Goal: Book appointment/travel/reservation

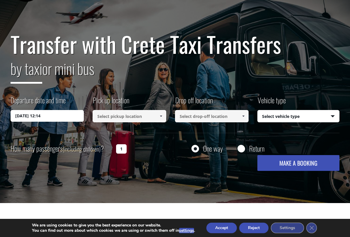
scroll to position [30, 0]
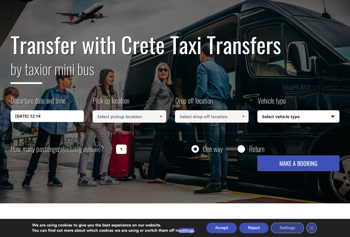
click at [61, 114] on input "[DATE] 12:14" at bounding box center [48, 116] width 74 height 12
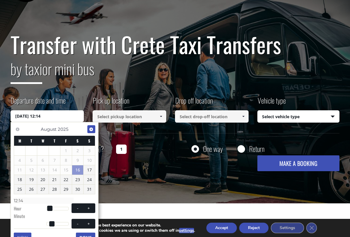
click at [90, 129] on span "Next" at bounding box center [91, 129] width 5 height 5
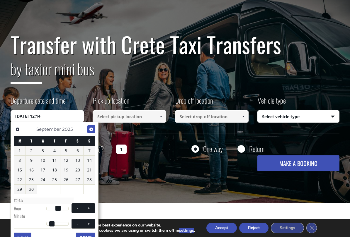
click at [92, 130] on span "Next" at bounding box center [91, 129] width 5 height 5
click at [23, 159] on link "6" at bounding box center [19, 160] width 11 height 9
click at [92, 197] on button "+" at bounding box center [88, 209] width 11 height 6
type input "[DATE] 01:00"
type input "01:00"
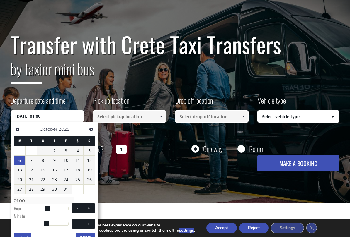
click at [91, 197] on button "+" at bounding box center [88, 209] width 11 height 6
type input "[DATE] 02:00"
type input "02:00"
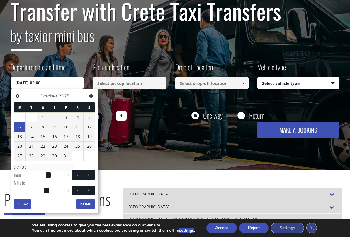
scroll to position [64, 0]
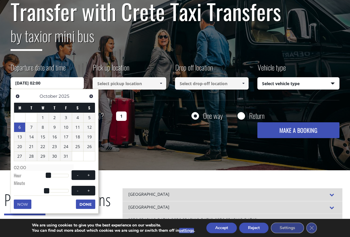
click at [92, 175] on button "+" at bounding box center [88, 176] width 11 height 6
type input "[DATE] 03:00"
type input "03:00"
click at [91, 175] on button "+" at bounding box center [88, 176] width 11 height 6
type input "[DATE] 04:00"
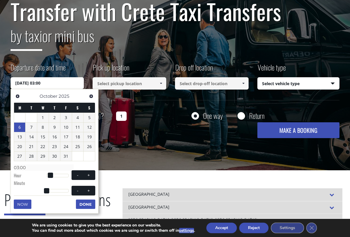
type input "04:00"
click at [92, 174] on button "+" at bounding box center [88, 176] width 11 height 6
type input "[DATE] 05:00"
type input "05:00"
click at [91, 174] on button "+" at bounding box center [88, 176] width 11 height 6
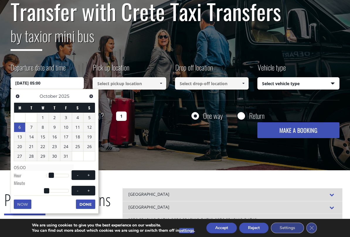
type input "[DATE] 06:00"
type input "06:00"
click at [92, 174] on button "+" at bounding box center [88, 176] width 11 height 6
type input "[DATE] 07:00"
type input "07:00"
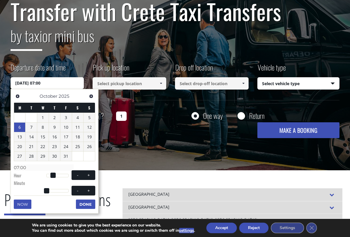
click at [92, 174] on button "+" at bounding box center [88, 176] width 11 height 6
type input "[DATE] 08:00"
type input "08:00"
click at [92, 174] on button "+" at bounding box center [88, 176] width 11 height 6
type input "[DATE] 09:00"
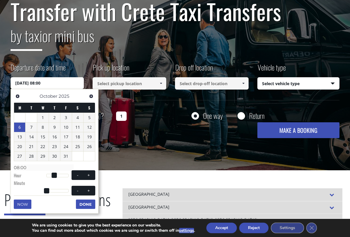
type input "09:00"
click at [92, 174] on button "+" at bounding box center [88, 176] width 11 height 6
type input "[DATE] 10:00"
type input "10:00"
click at [91, 175] on button "+" at bounding box center [88, 176] width 11 height 6
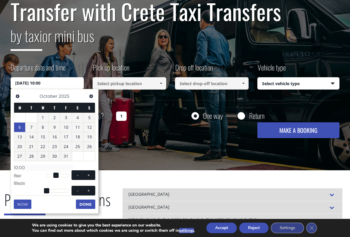
type input "[DATE] 11:00"
type input "11:00"
click at [91, 190] on span at bounding box center [88, 190] width 5 height 5
type input "[DATE] 11:01"
type input "11:01"
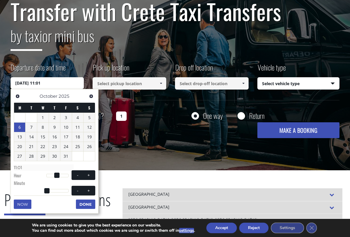
click at [91, 189] on span at bounding box center [88, 190] width 5 height 5
type input "[DATE] 11:02"
type input "11:02"
click at [91, 189] on span at bounding box center [88, 190] width 5 height 5
type input "[DATE] 11:03"
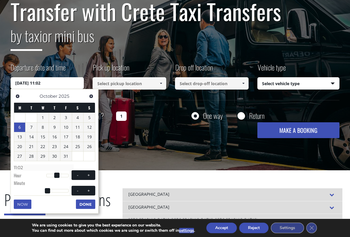
type input "11:03"
click at [90, 189] on span at bounding box center [88, 190] width 5 height 5
type input "[DATE] 11:04"
type input "11:04"
click at [91, 189] on span at bounding box center [88, 190] width 5 height 5
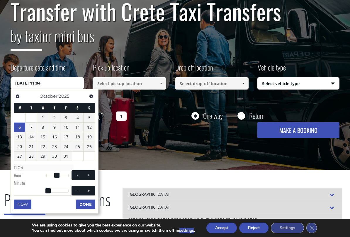
type input "[DATE] 11:05"
type input "11:05"
click at [91, 189] on span at bounding box center [88, 190] width 5 height 5
type input "[DATE] 11:06"
type input "11:06"
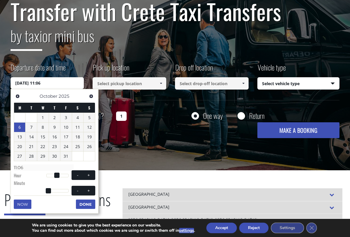
click at [91, 189] on span at bounding box center [88, 190] width 5 height 5
type input "[DATE] 11:07"
type input "11:07"
click at [91, 189] on span at bounding box center [88, 190] width 5 height 5
type input "[DATE] 11:08"
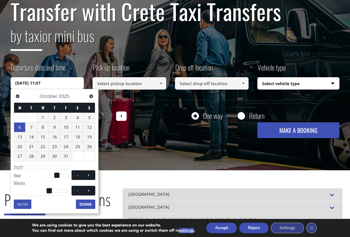
type input "11:08"
click at [90, 189] on span at bounding box center [88, 190] width 5 height 5
type input "[DATE] 11:09"
type input "11:09"
click at [90, 189] on span at bounding box center [88, 190] width 5 height 5
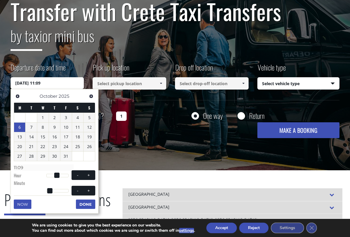
type input "[DATE] 11:10"
type input "11:10"
click at [90, 189] on span at bounding box center [88, 190] width 5 height 5
type input "[DATE] 11:11"
type input "11:11"
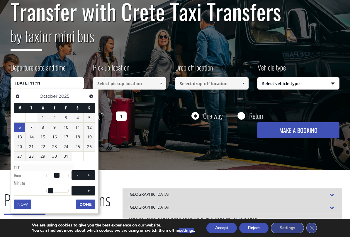
click at [90, 189] on span at bounding box center [88, 190] width 5 height 5
type input "[DATE] 11:12"
type input "11:12"
click at [90, 189] on span at bounding box center [88, 190] width 5 height 5
type input "[DATE] 11:13"
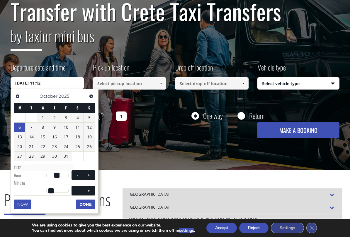
type input "11:13"
click at [90, 189] on span at bounding box center [88, 190] width 5 height 5
type input "[DATE] 11:14"
type input "11:14"
click at [90, 189] on span at bounding box center [88, 190] width 5 height 5
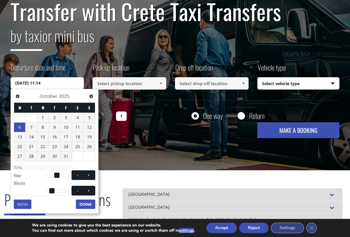
type input "[DATE] 11:15"
type input "11:15"
click at [90, 189] on span at bounding box center [88, 190] width 5 height 5
type input "[DATE] 11:16"
type input "11:16"
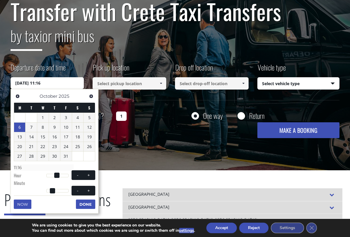
click at [90, 189] on span at bounding box center [88, 190] width 5 height 5
type input "[DATE] 11:17"
type input "11:17"
click at [90, 189] on span at bounding box center [88, 190] width 5 height 5
type input "[DATE] 11:18"
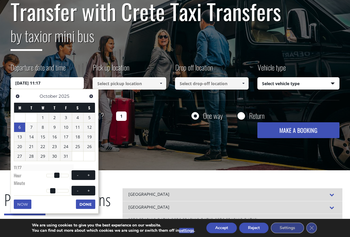
type input "11:18"
click at [90, 189] on span at bounding box center [88, 190] width 5 height 5
type input "[DATE] 11:19"
type input "11:19"
click at [90, 189] on span at bounding box center [88, 190] width 5 height 5
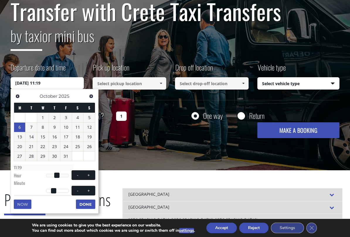
type input "[DATE] 11:20"
type input "11:20"
click at [89, 189] on span at bounding box center [88, 190] width 5 height 5
type input "[DATE] 11:21"
type input "11:21"
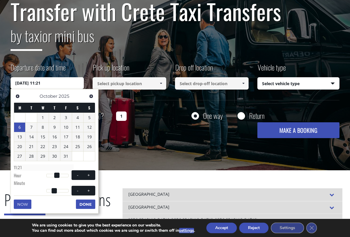
click at [89, 189] on span at bounding box center [88, 190] width 5 height 5
type input "[DATE] 11:22"
type input "11:22"
click at [90, 188] on span at bounding box center [88, 190] width 5 height 5
type input "[DATE] 11:23"
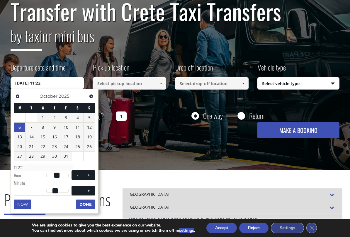
type input "11:23"
click at [90, 188] on span at bounding box center [88, 190] width 5 height 5
type input "[DATE] 11:24"
type input "11:24"
click at [90, 189] on span at bounding box center [88, 190] width 5 height 5
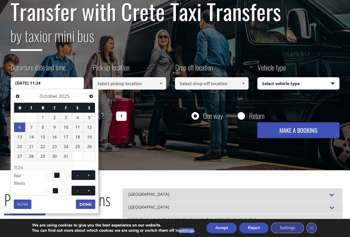
type input "[DATE] 11:25"
type input "11:25"
click at [91, 188] on span at bounding box center [88, 190] width 5 height 5
type input "[DATE] 11:26"
type input "11:26"
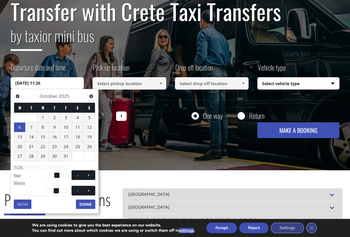
click at [90, 189] on span at bounding box center [88, 190] width 5 height 5
type input "[DATE] 11:27"
type input "11:27"
click at [90, 188] on span at bounding box center [88, 190] width 5 height 5
type input "[DATE] 11:28"
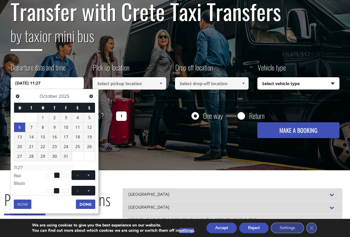
type input "11:28"
click at [89, 190] on span at bounding box center [88, 190] width 5 height 5
type input "[DATE] 11:29"
type input "11:29"
click at [87, 192] on button "+" at bounding box center [88, 191] width 11 height 6
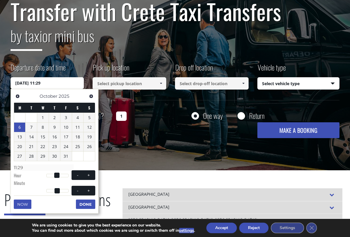
type input "[DATE] 11:30"
type input "11:30"
click at [85, 197] on button "Done" at bounding box center [85, 204] width 19 height 9
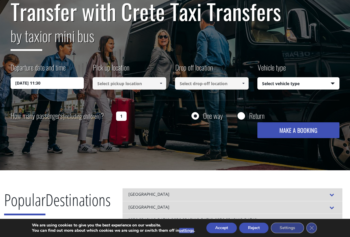
click at [150, 83] on input at bounding box center [130, 83] width 74 height 12
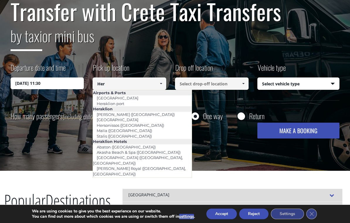
click at [127, 95] on link "[GEOGRAPHIC_DATA]" at bounding box center [117, 98] width 49 height 8
type input "[GEOGRAPHIC_DATA]"
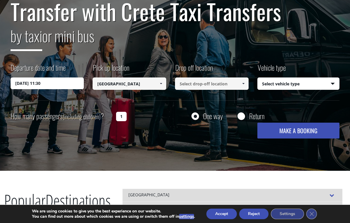
click at [204, 82] on input at bounding box center [212, 83] width 74 height 12
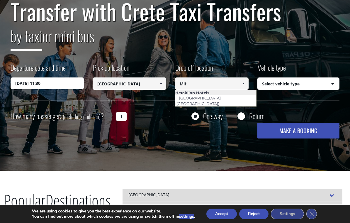
click at [221, 97] on link "[GEOGRAPHIC_DATA] ([GEOGRAPHIC_DATA])" at bounding box center [199, 100] width 48 height 13
type input "[GEOGRAPHIC_DATA] ([GEOGRAPHIC_DATA])"
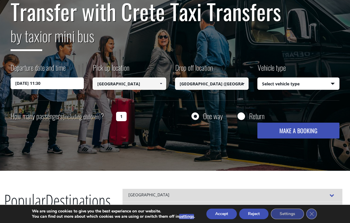
click at [333, 81] on select "Select vehicle type Taxi (4 passengers) Mercedes E Class Mini Van (7 passengers…" at bounding box center [299, 84] width 82 height 12
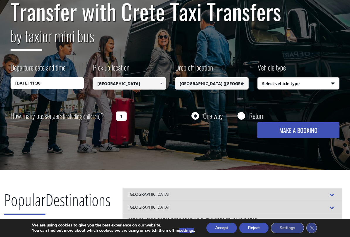
select select "540"
click at [244, 116] on input "Return" at bounding box center [240, 116] width 7 height 7
radio input "true"
type input "[GEOGRAPHIC_DATA] ([GEOGRAPHIC_DATA])"
type input "[GEOGRAPHIC_DATA]"
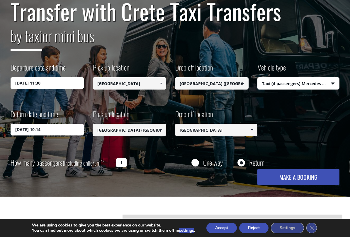
click at [42, 79] on input "[DATE] 11:30" at bounding box center [48, 83] width 74 height 12
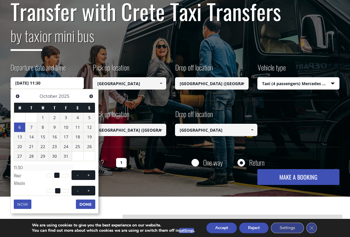
click at [18, 95] on span "Previous" at bounding box center [17, 96] width 5 height 5
click at [21, 156] on link "29" at bounding box center [19, 156] width 11 height 9
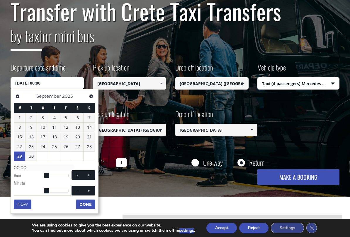
click at [91, 173] on button "+" at bounding box center [88, 176] width 11 height 6
type input "[DATE] 01:00"
type input "01:00"
click at [89, 173] on span at bounding box center [88, 175] width 5 height 5
type input "[DATE] 02:00"
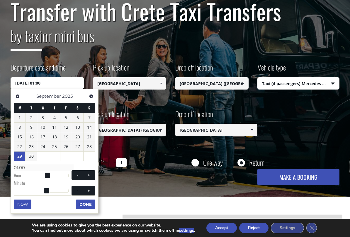
type input "02:00"
click at [88, 173] on span at bounding box center [88, 175] width 5 height 5
type input "[DATE] 03:00"
type input "03:00"
click at [88, 174] on span at bounding box center [88, 175] width 5 height 5
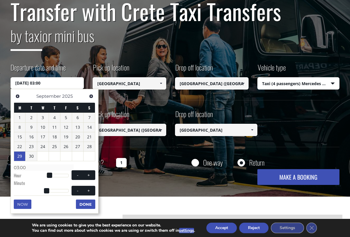
type input "[DATE] 04:00"
type input "04:00"
click at [88, 174] on span at bounding box center [88, 175] width 5 height 5
type input "[DATE] 05:00"
type input "05:00"
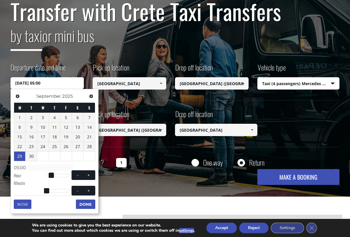
click at [89, 174] on span at bounding box center [88, 175] width 5 height 5
type input "[DATE] 06:00"
type input "06:00"
click at [89, 174] on span at bounding box center [88, 175] width 5 height 5
type input "[DATE] 07:00"
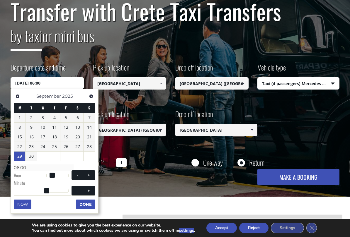
type input "07:00"
click at [89, 175] on span at bounding box center [88, 175] width 5 height 5
type input "[DATE] 08:00"
type input "08:00"
click at [89, 175] on span at bounding box center [88, 175] width 5 height 5
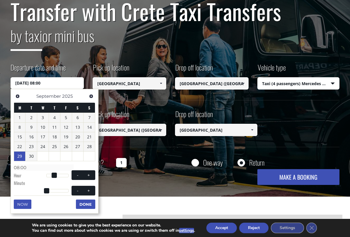
type input "[DATE] 09:00"
type input "09:00"
click at [88, 175] on span at bounding box center [88, 175] width 5 height 5
type input "[DATE] 10:00"
type input "10:00"
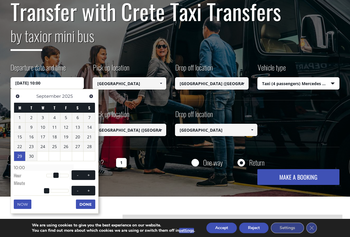
click at [72, 173] on button "-" at bounding box center [77, 176] width 11 height 6
type input "[DATE] 09:00"
type input "09:00"
click at [92, 188] on button "+" at bounding box center [88, 191] width 11 height 6
type input "[DATE] 09:01"
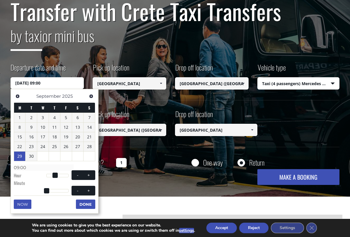
type input "09:01"
click at [93, 188] on button "+" at bounding box center [88, 191] width 11 height 6
type input "[DATE] 09:02"
type input "09:02"
click at [93, 188] on button "+" at bounding box center [88, 191] width 11 height 6
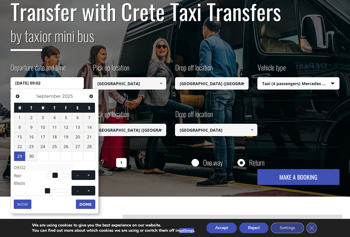
type input "[DATE] 09:03"
type input "09:03"
click at [92, 189] on button "+" at bounding box center [88, 191] width 11 height 6
type input "[DATE] 09:04"
type input "09:04"
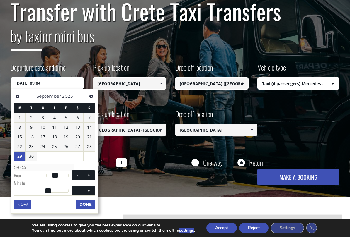
click at [91, 189] on button "+" at bounding box center [88, 191] width 11 height 6
type input "[DATE] 09:05"
type input "09:05"
click at [92, 190] on button "+" at bounding box center [88, 191] width 11 height 6
type input "[DATE] 09:06"
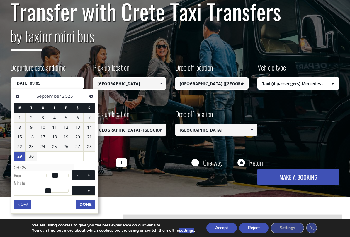
type input "09:06"
click at [92, 190] on button "+" at bounding box center [88, 191] width 11 height 6
type input "[DATE] 09:07"
type input "09:07"
click at [92, 190] on button "+" at bounding box center [88, 191] width 11 height 6
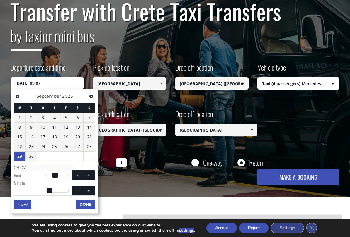
type input "[DATE] 09:08"
type input "09:08"
click at [92, 190] on button "+" at bounding box center [88, 191] width 11 height 6
type input "[DATE] 09:09"
type input "09:09"
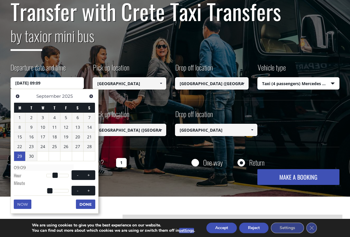
click at [93, 190] on button "+" at bounding box center [88, 191] width 11 height 6
type input "[DATE] 09:10"
type input "09:10"
click at [93, 190] on button "+" at bounding box center [88, 191] width 11 height 6
type input "[DATE] 09:11"
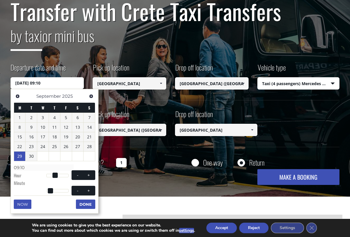
type input "09:11"
click at [92, 191] on button "+" at bounding box center [88, 191] width 11 height 6
type input "[DATE] 09:12"
type input "09:12"
click at [92, 191] on button "+" at bounding box center [88, 191] width 11 height 6
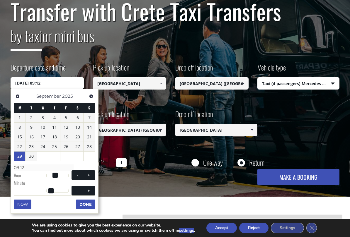
type input "[DATE] 09:13"
type input "09:13"
click at [92, 192] on button "+" at bounding box center [88, 191] width 11 height 6
type input "[DATE] 09:14"
type input "09:14"
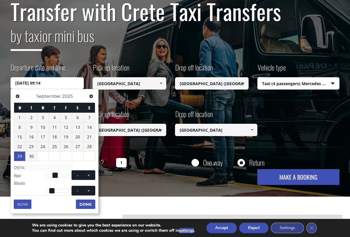
click at [92, 192] on button "+" at bounding box center [88, 191] width 11 height 6
type input "[DATE] 09:15"
type input "09:15"
click at [93, 191] on button "+" at bounding box center [88, 191] width 11 height 6
type input "[DATE] 09:16"
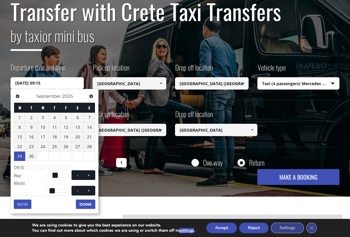
type input "09:16"
click at [90, 191] on span at bounding box center [88, 190] width 5 height 5
type input "[DATE] 09:17"
type input "09:17"
click at [92, 193] on span "- +" at bounding box center [83, 191] width 24 height 10
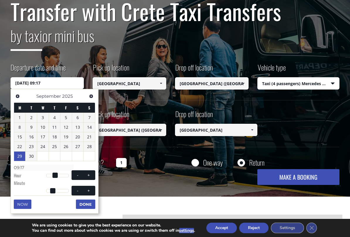
click at [91, 192] on button "+" at bounding box center [88, 191] width 11 height 6
type input "[DATE] 09:18"
type input "09:18"
click at [89, 191] on span at bounding box center [88, 190] width 5 height 5
type input "[DATE] 09:19"
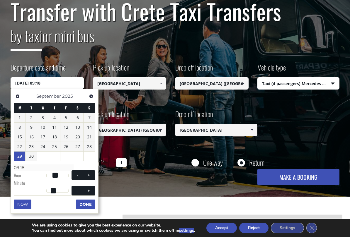
type input "09:19"
click at [92, 196] on div "Now Done" at bounding box center [54, 198] width 81 height 4
click at [91, 188] on button "+" at bounding box center [88, 191] width 11 height 6
type input "[DATE] 09:20"
type input "09:20"
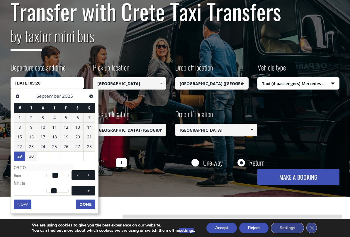
click at [86, 197] on button "Done" at bounding box center [85, 204] width 19 height 9
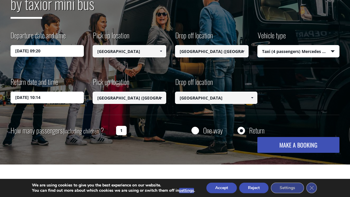
scroll to position [95, 0]
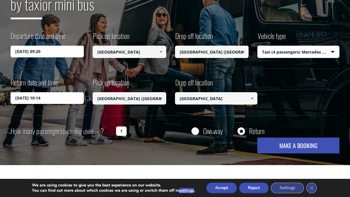
click at [294, 147] on button "MAKE A BOOKING" at bounding box center [298, 146] width 82 height 16
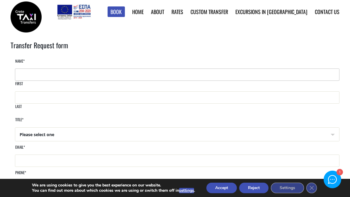
click at [48, 78] on input "First" at bounding box center [177, 75] width 324 height 12
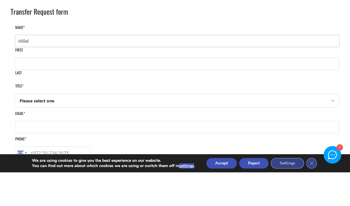
type input "Hillel"
click at [202, 91] on input "Last" at bounding box center [177, 97] width 324 height 12
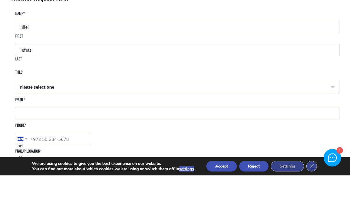
type input "Hefetz"
click at [328, 128] on select "Please select one Mr Mrs" at bounding box center [177, 135] width 324 height 14
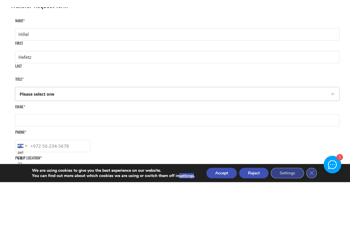
scroll to position [48, 0]
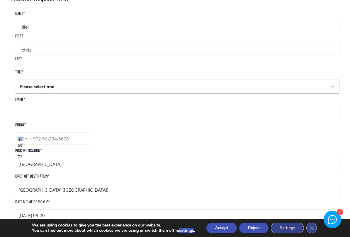
select select "Mr"
click at [51, 108] on input "Email *" at bounding box center [177, 113] width 324 height 12
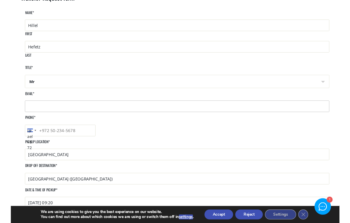
scroll to position [47, 0]
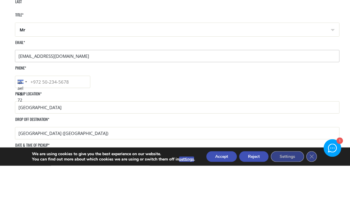
type input "hillelhefetz@gmail.com"
click at [90, 133] on input "Phone *" at bounding box center [52, 139] width 75 height 12
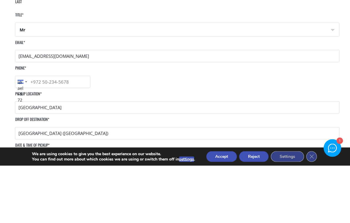
click at [90, 133] on input "Phone *" at bounding box center [52, 139] width 75 height 12
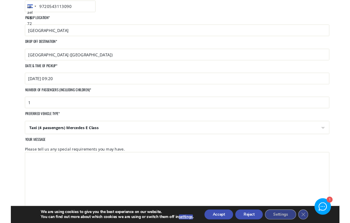
scroll to position [180, 0]
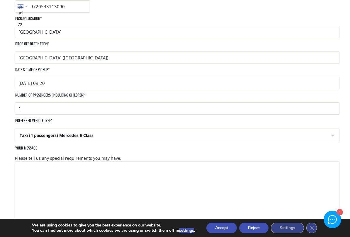
type input "9720543113090"
click at [43, 161] on textarea "Your message" at bounding box center [177, 195] width 324 height 69
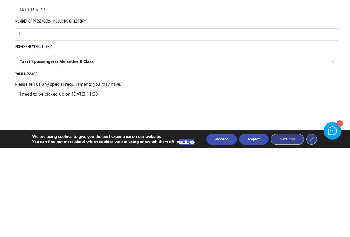
scroll to position [262, 0]
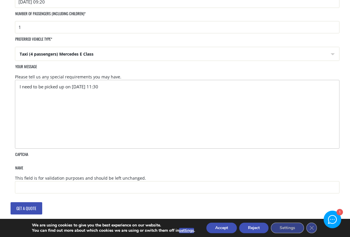
type textarea "I need to be picked up on 6/10 at 11:30"
click at [25, 197] on input "Get a quote" at bounding box center [27, 208] width 32 height 12
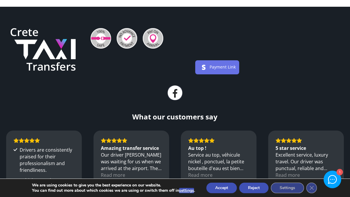
scroll to position [188, 0]
